Goal: Information Seeking & Learning: Learn about a topic

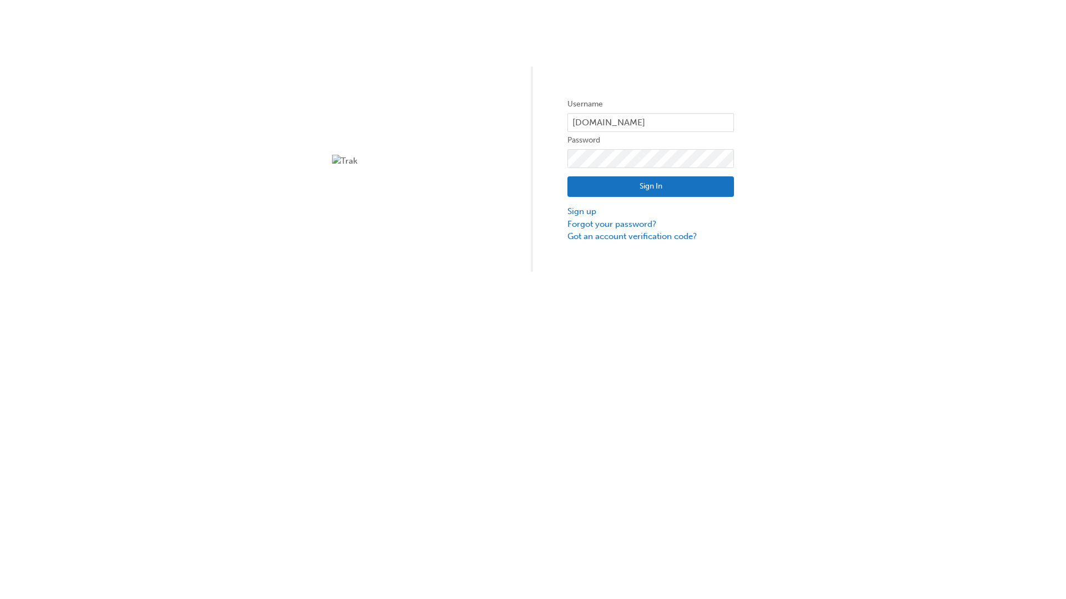
type input "test.e2e.user14"
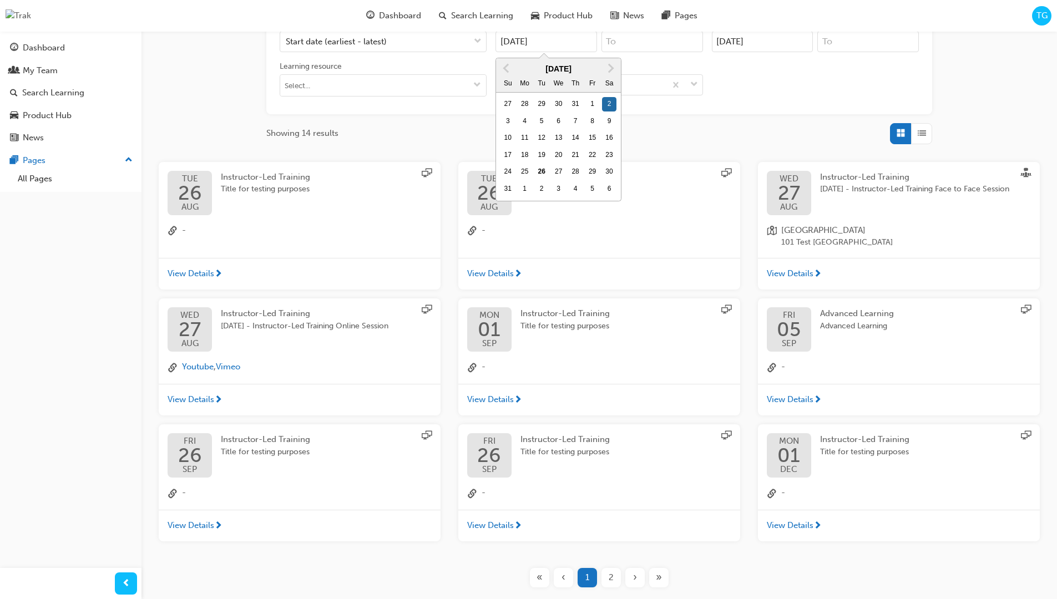
type input "[DATE]"
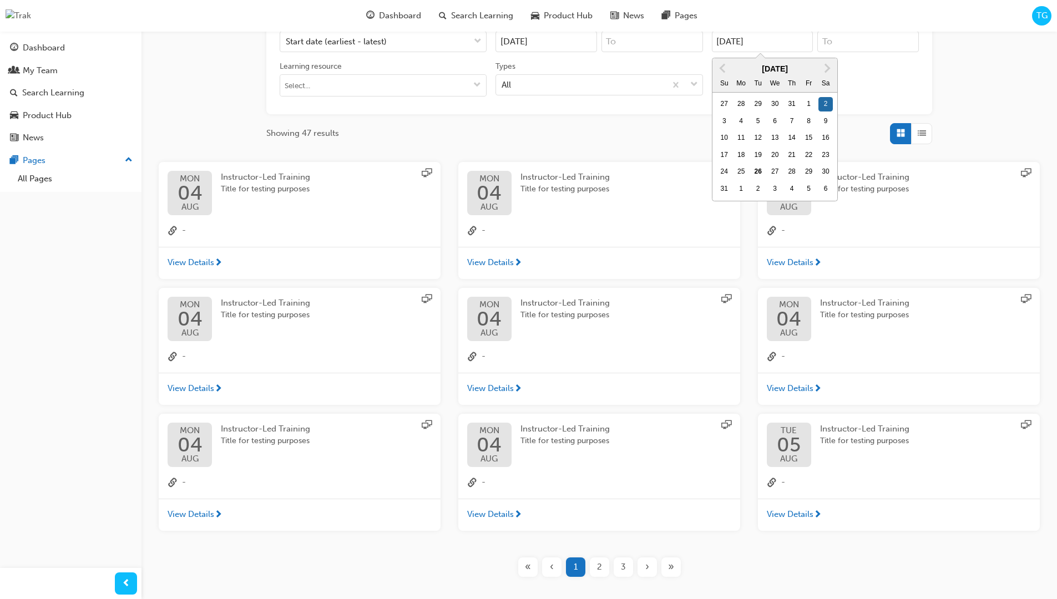
type input "[DATE]"
click at [503, 79] on input "Types All" at bounding box center [502, 83] width 1 height 9
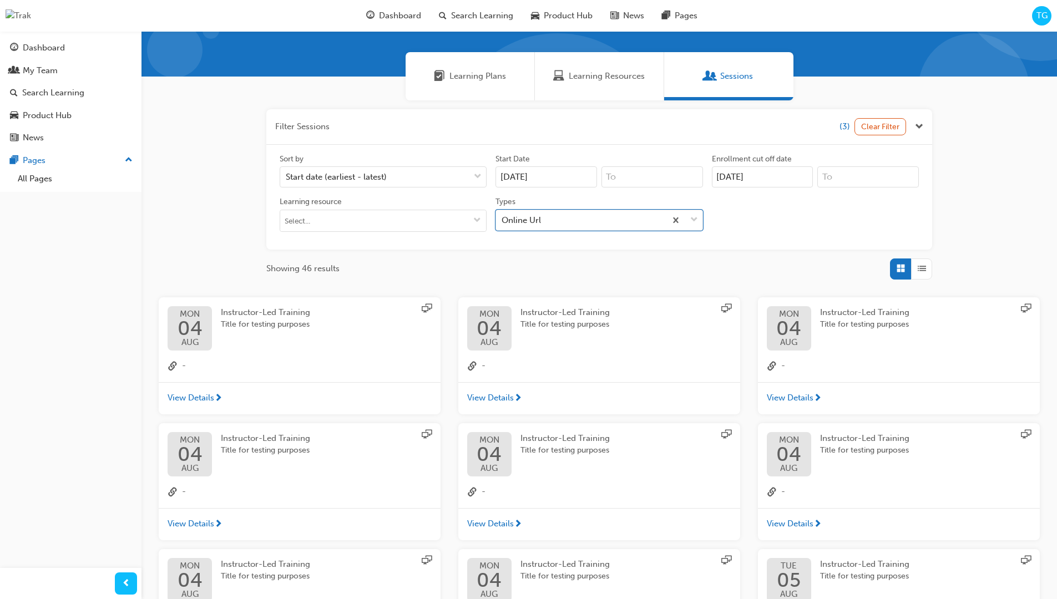
scroll to position [250, 0]
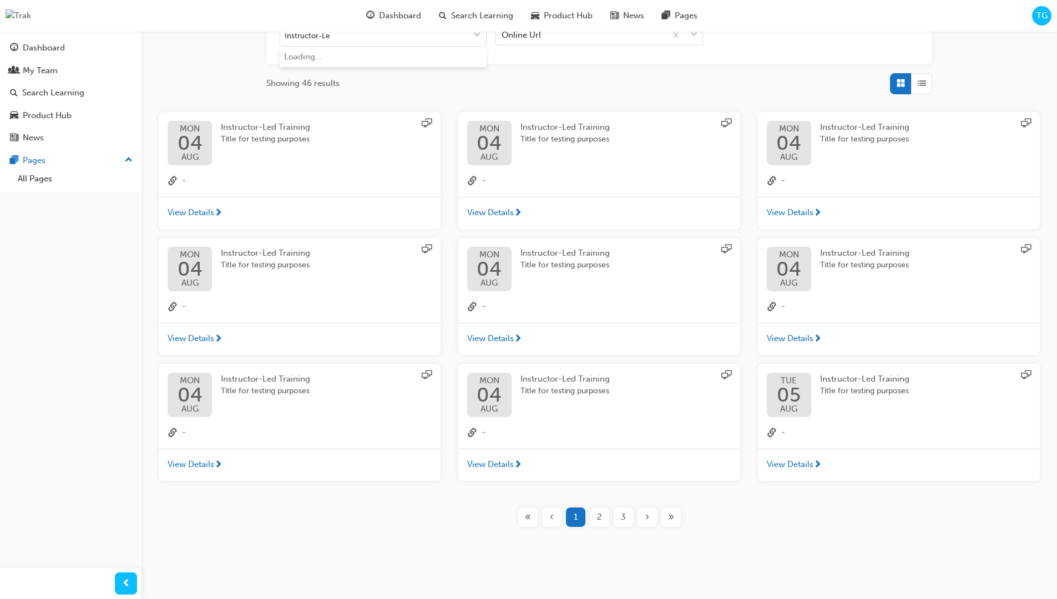
type input "Instructor-Led"
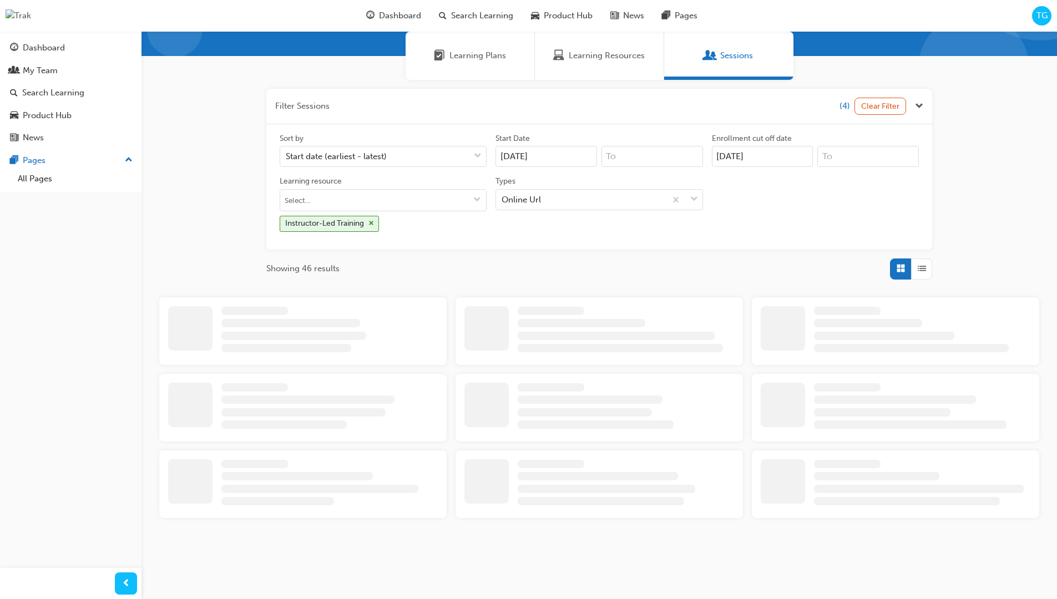
scroll to position [250, 0]
